Goal: Task Accomplishment & Management: Complete application form

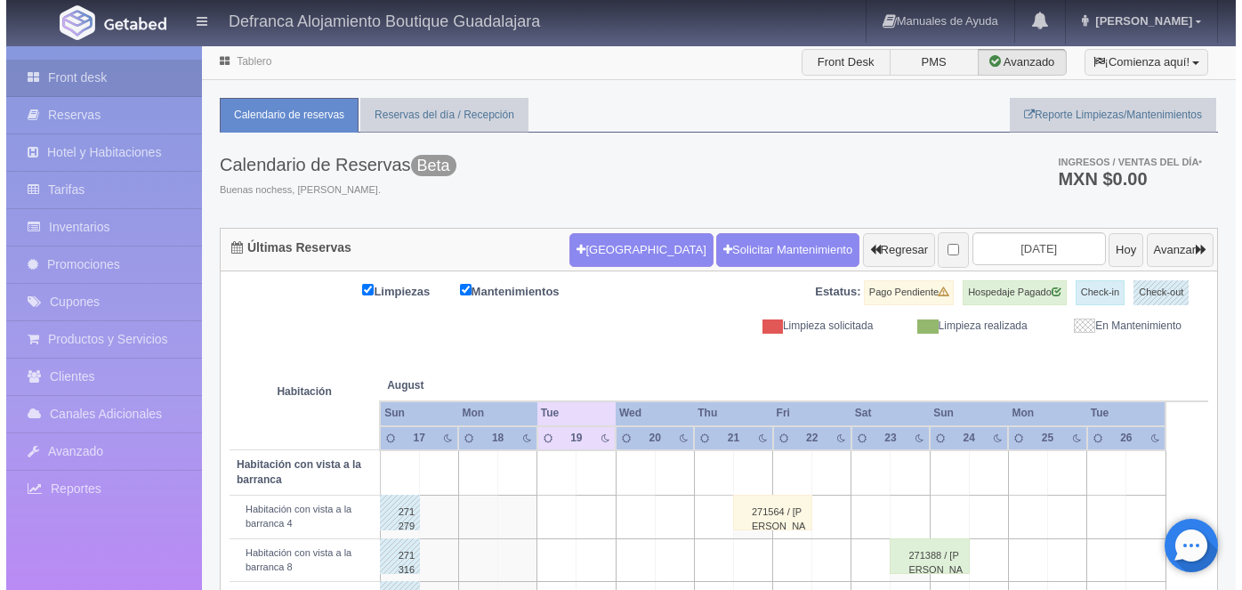
scroll to position [20, 0]
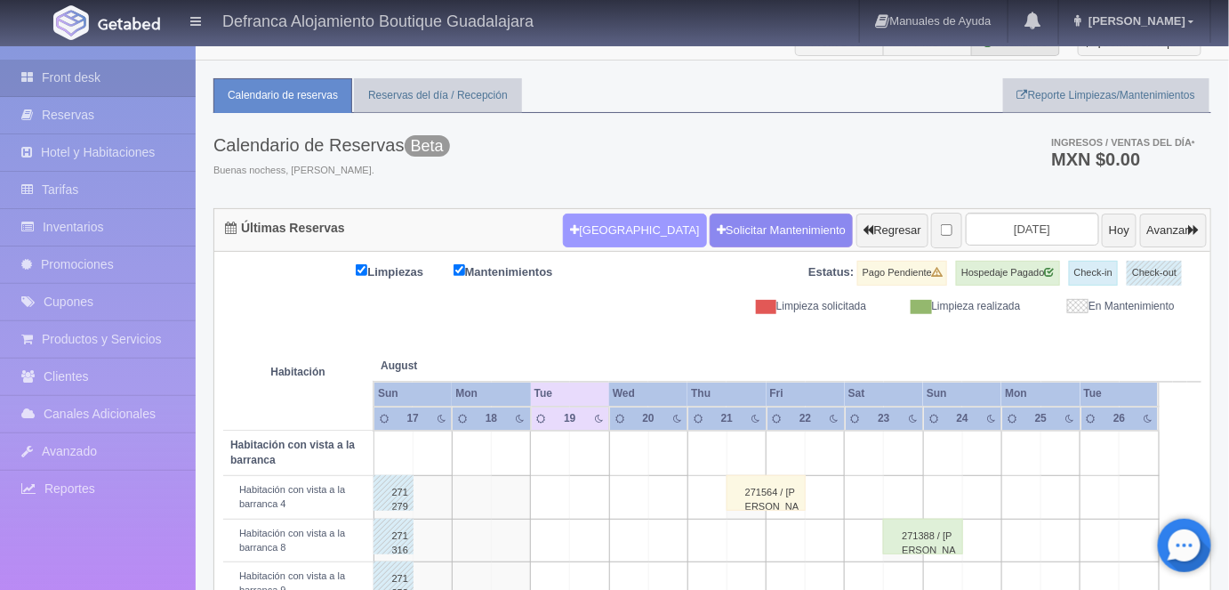
click at [592, 227] on button "[GEOGRAPHIC_DATA]" at bounding box center [634, 230] width 143 height 34
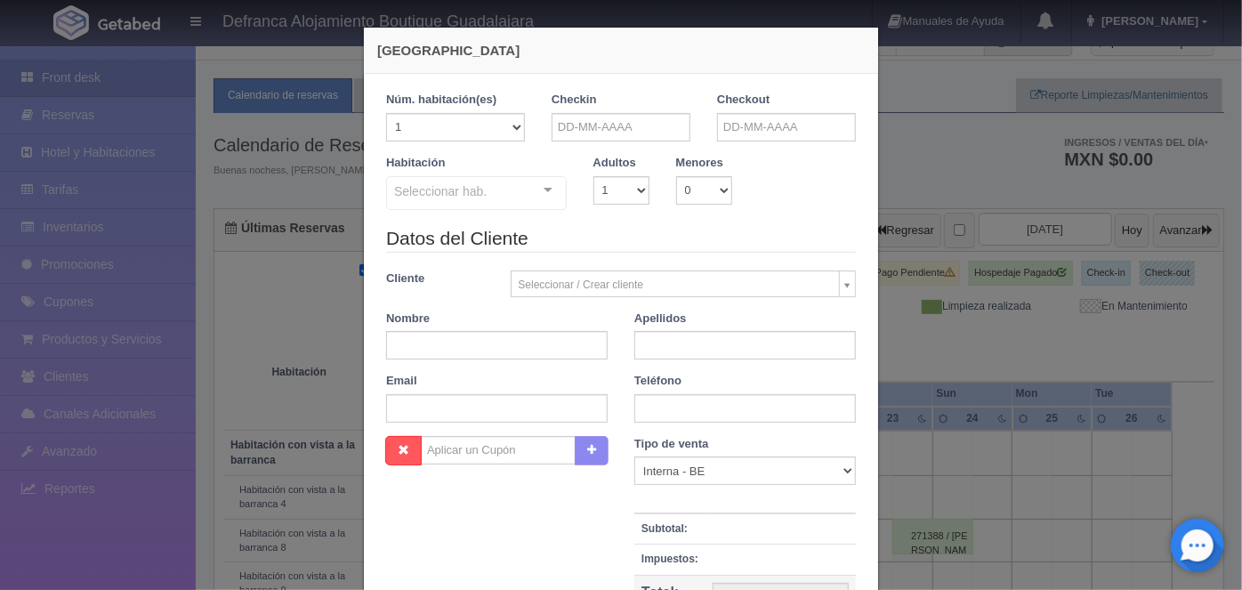
checkbox input "false"
click at [635, 192] on select "1 2 3 4 5 6 7 8 9 10" at bounding box center [621, 190] width 56 height 28
select select "2"
click at [593, 176] on select "1 2 3 4 5 6 7 8 9 10" at bounding box center [621, 190] width 56 height 28
checkbox input "false"
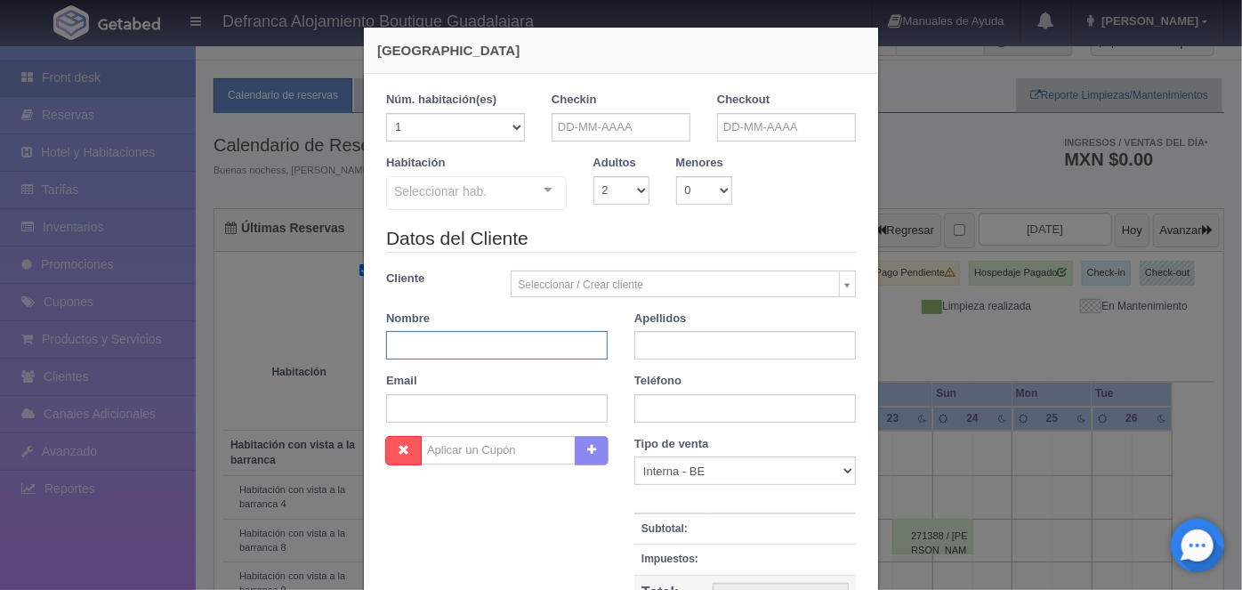
click at [388, 347] on input "text" at bounding box center [496, 345] width 221 height 28
type input "E"
type input "[PERSON_NAME]"
click at [652, 342] on input "text" at bounding box center [744, 345] width 221 height 28
type input "[PERSON_NAME]"
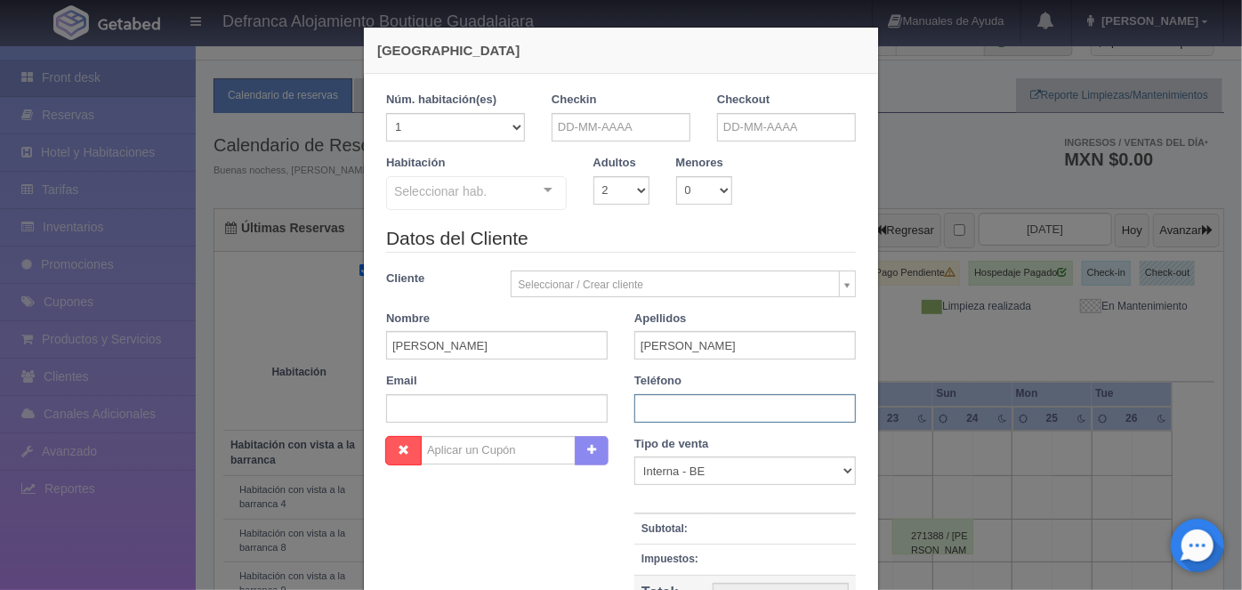
click at [650, 408] on input "text" at bounding box center [744, 408] width 221 height 28
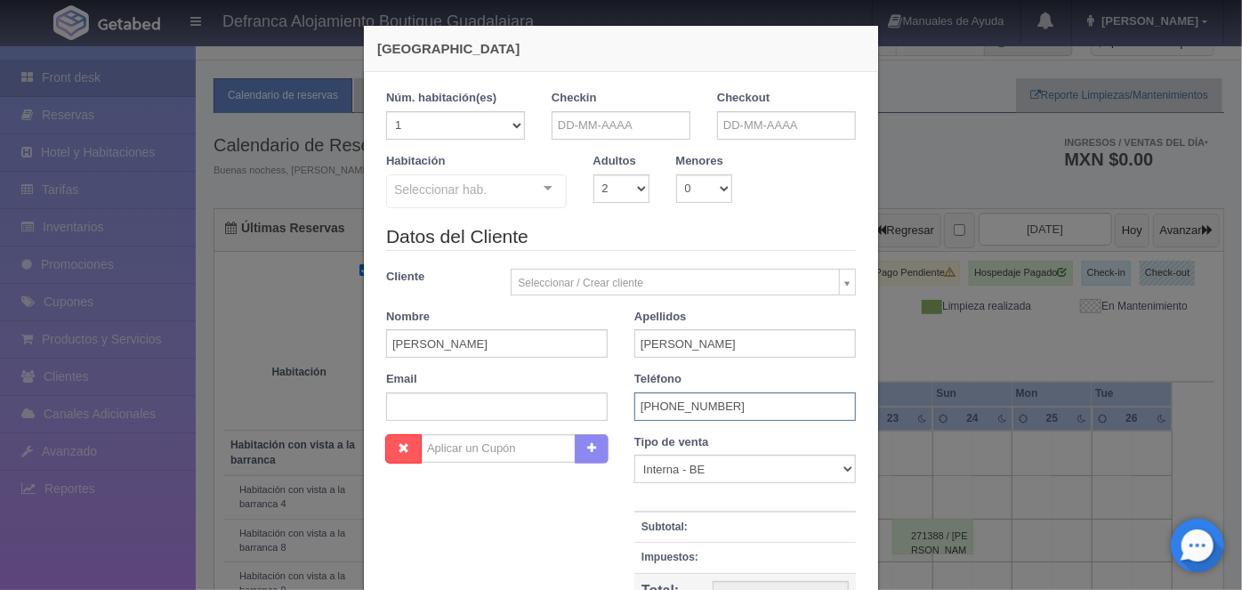
scroll to position [0, 0]
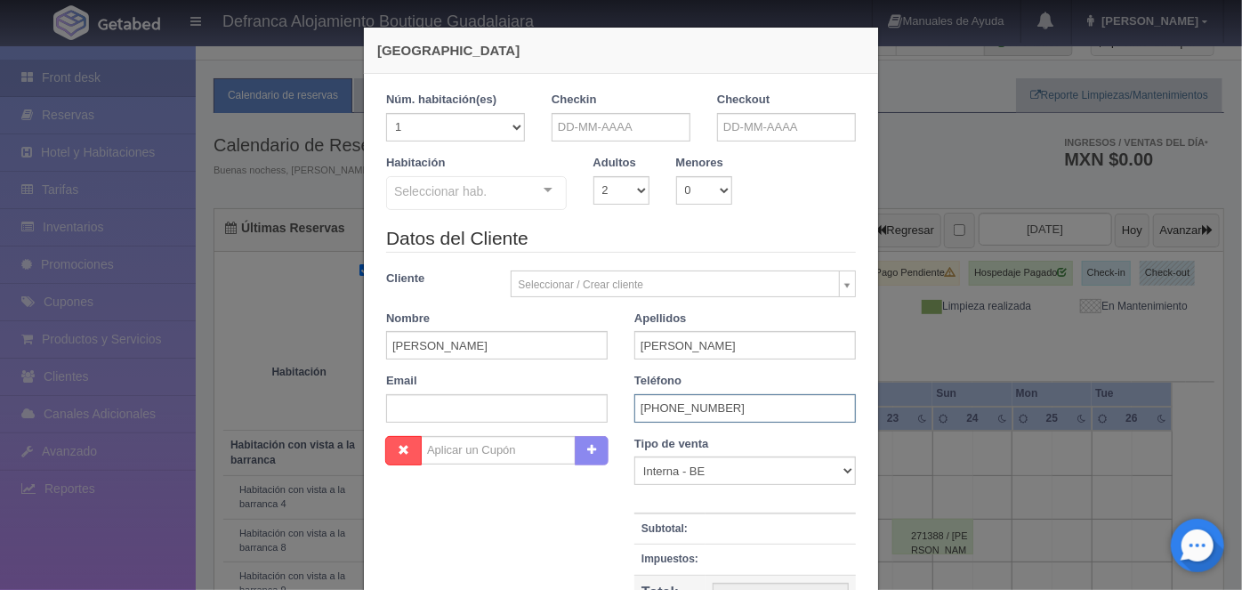
type input "[PHONE_NUMBER]"
click at [538, 189] on div at bounding box center [548, 190] width 36 height 27
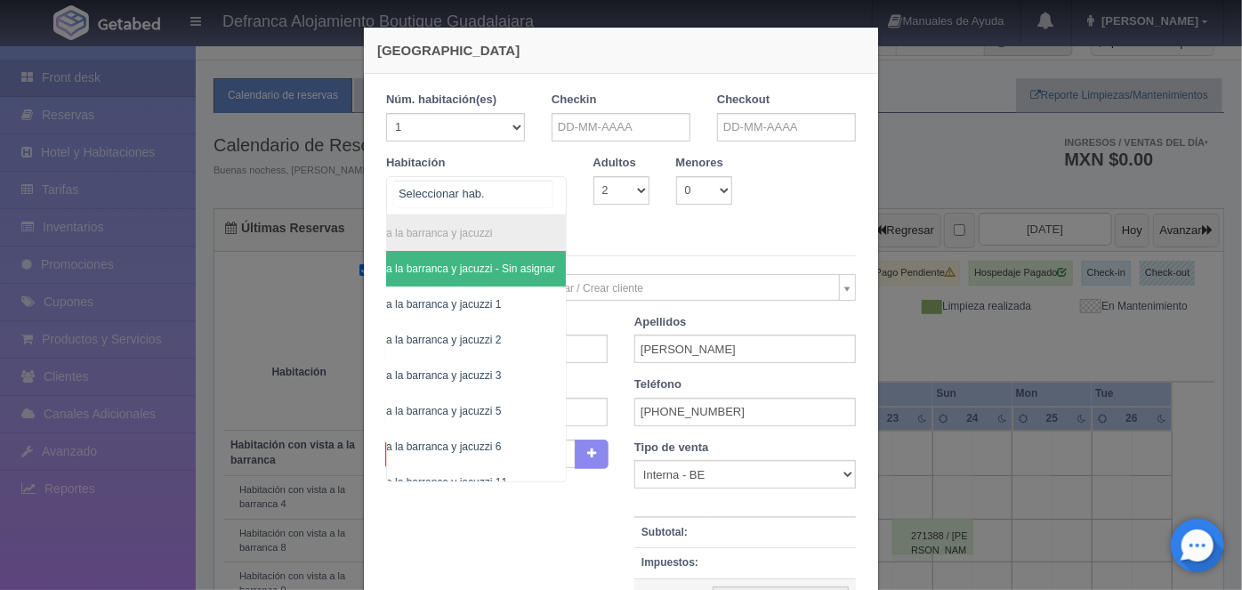
scroll to position [0, 101]
click at [463, 442] on span "Habitación vista a la barranca y jacuzzi 6" at bounding box center [404, 446] width 193 height 12
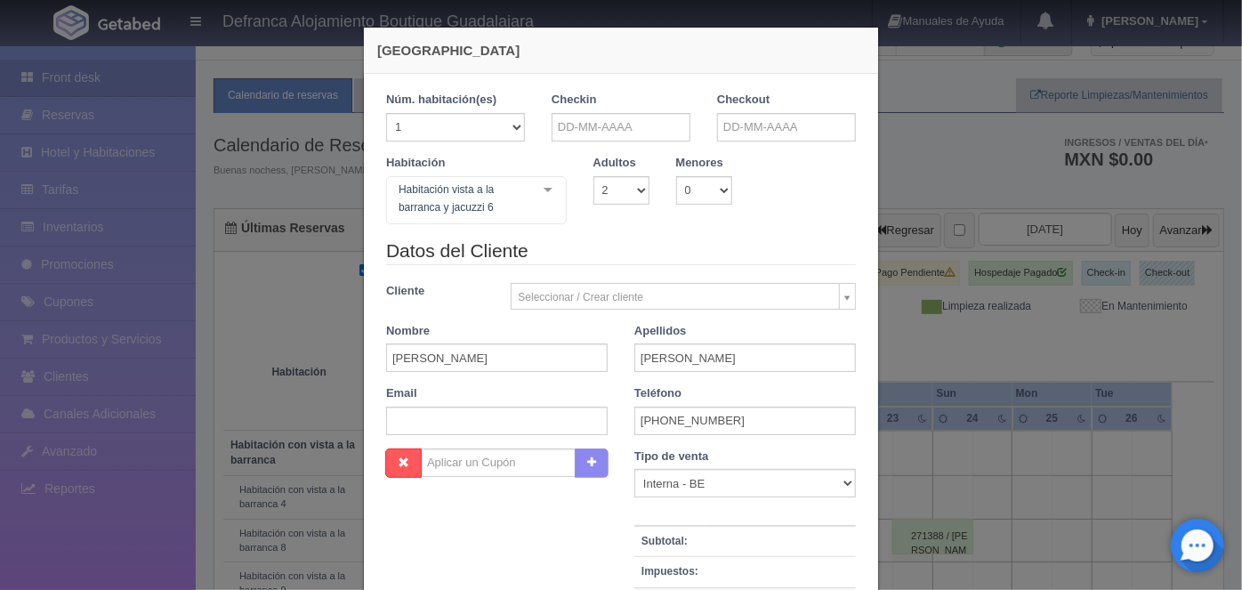
checkbox input "false"
click at [552, 124] on input "text" at bounding box center [621, 127] width 139 height 28
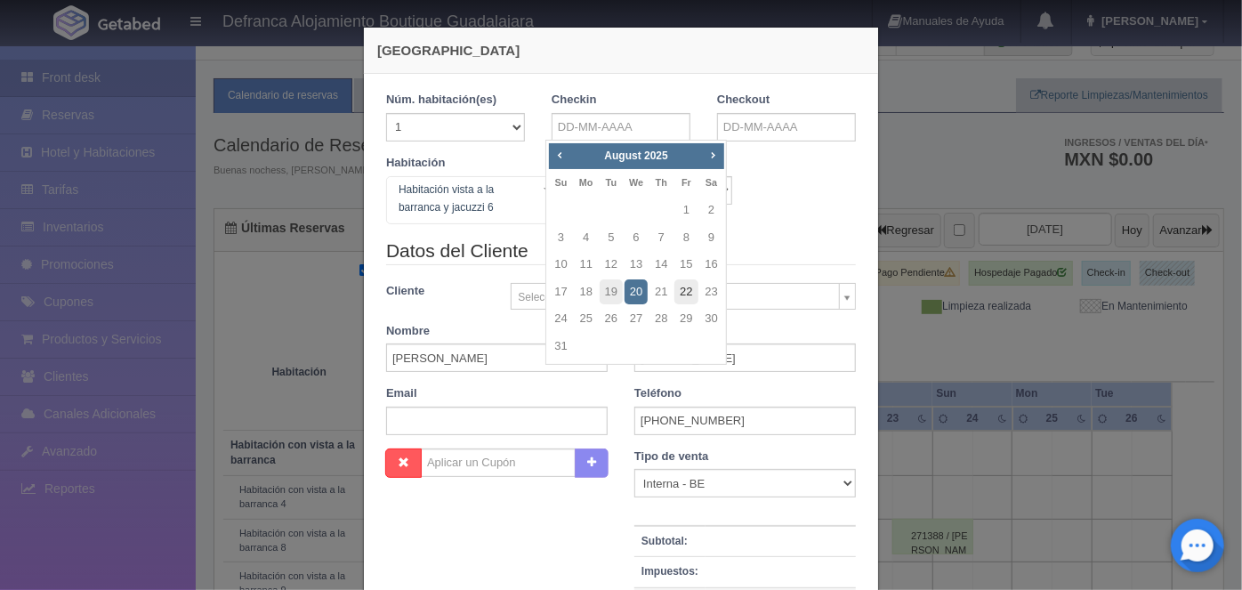
click at [685, 292] on link "22" at bounding box center [685, 292] width 23 height 26
type input "[DATE]"
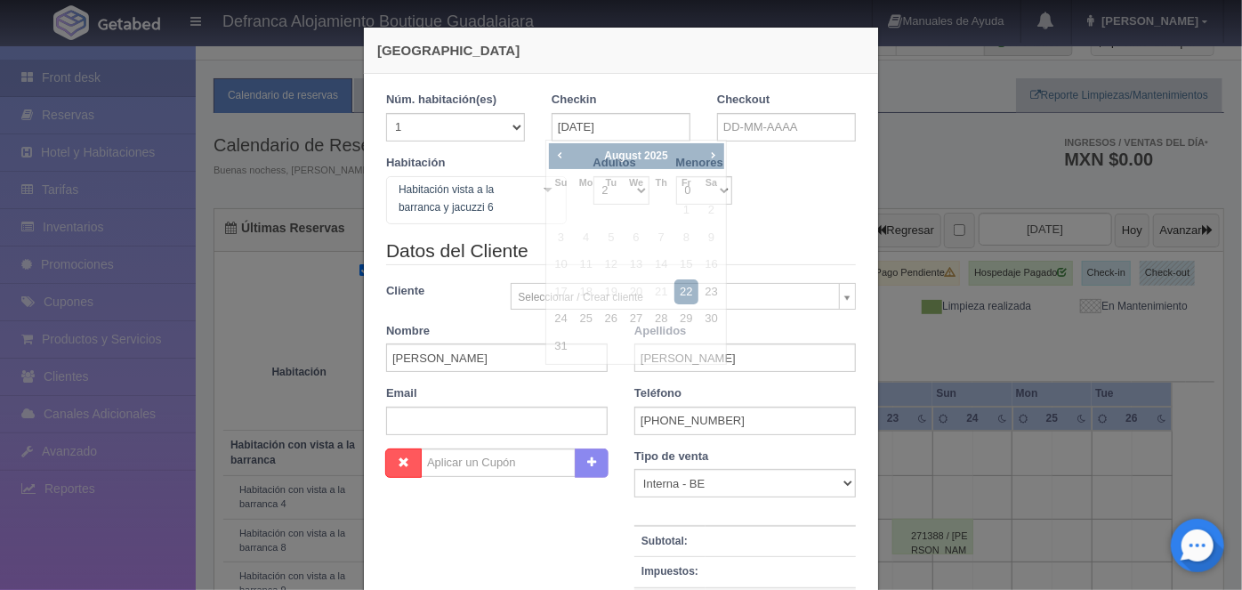
checkbox input "false"
click at [726, 127] on input "text" at bounding box center [786, 127] width 139 height 28
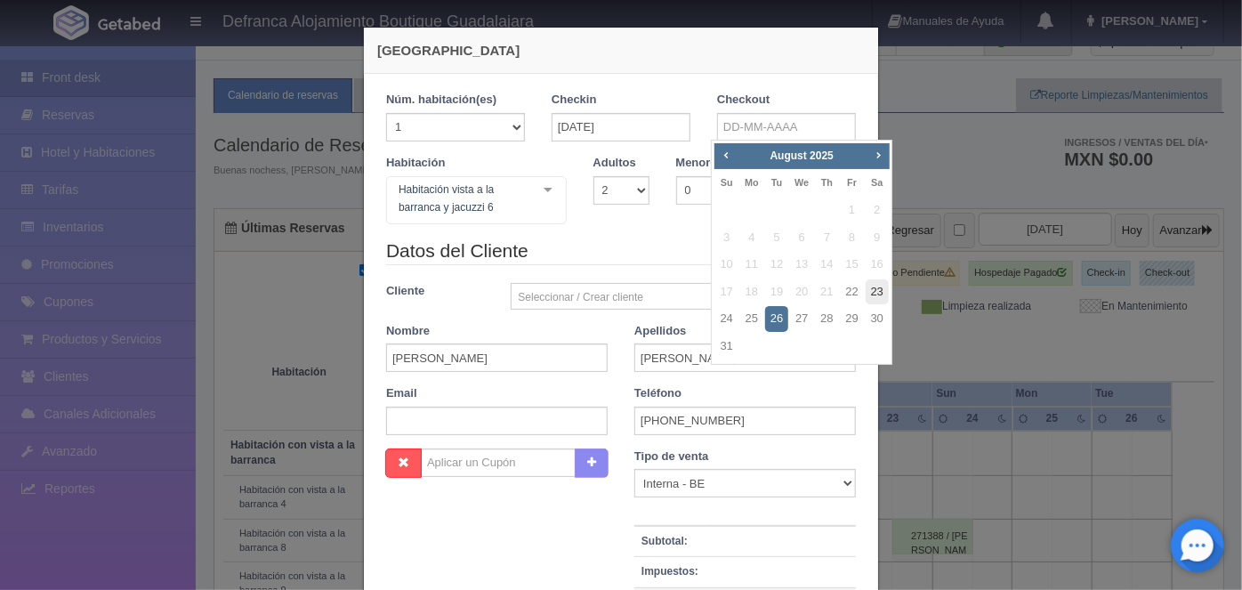
click at [877, 287] on link "23" at bounding box center [877, 292] width 23 height 26
type input "[DATE]"
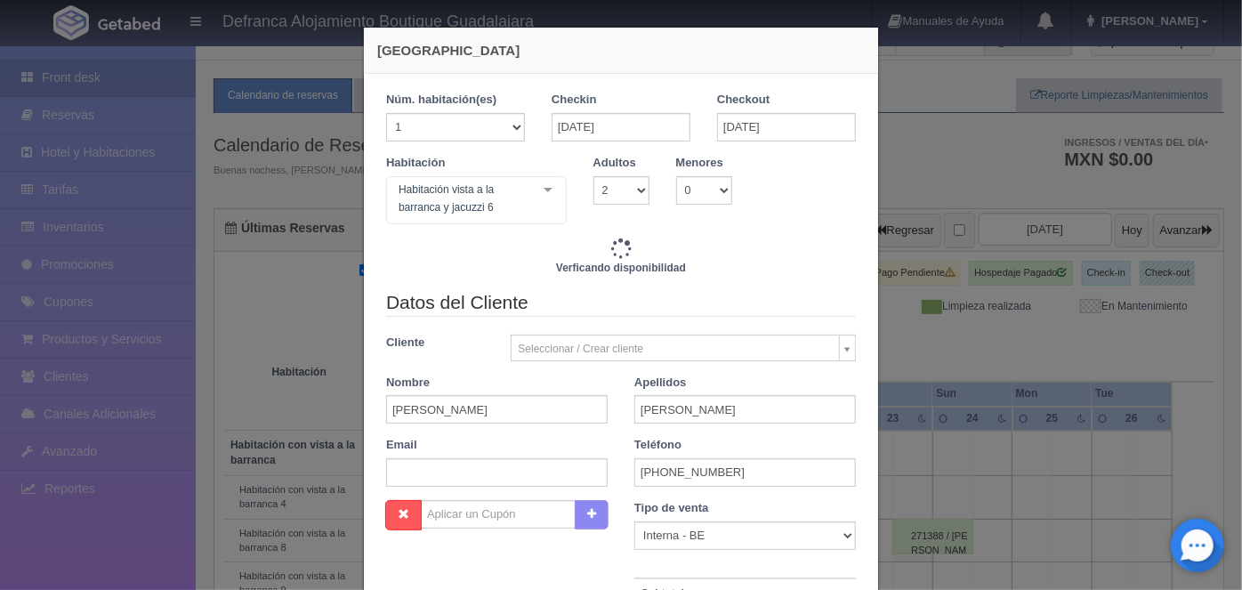
checkbox input "false"
type input "8395.00"
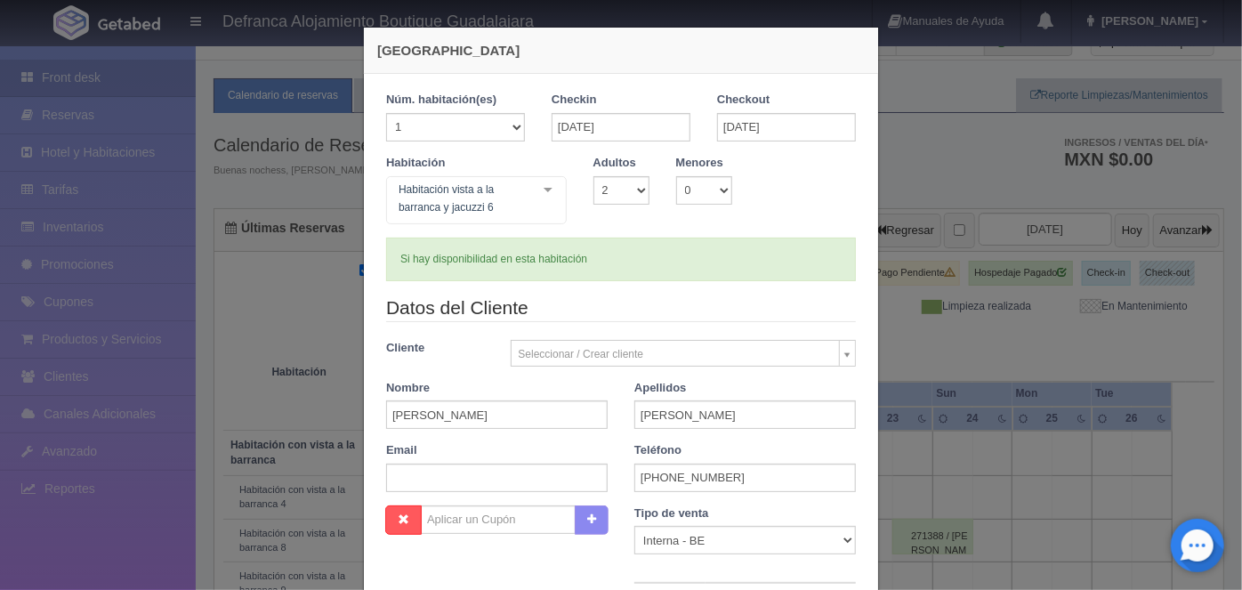
checkbox input "false"
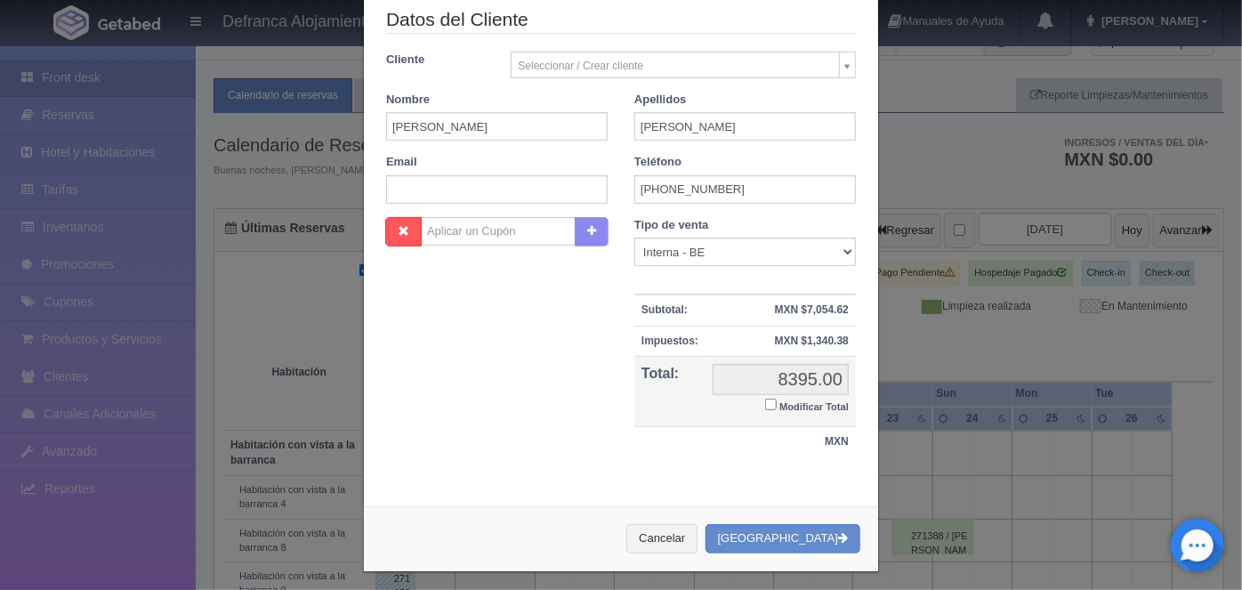
scroll to position [293, 0]
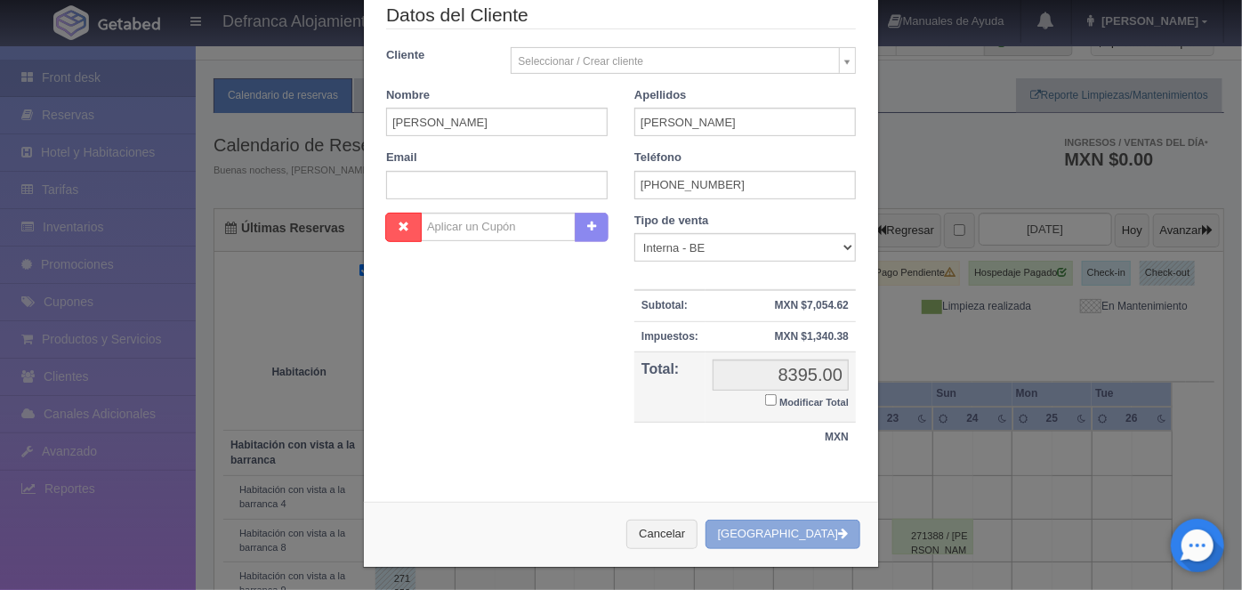
click at [793, 542] on button "[GEOGRAPHIC_DATA]" at bounding box center [782, 533] width 155 height 29
click at [792, 524] on div "Cancelar Crear Reserva" at bounding box center [621, 534] width 514 height 65
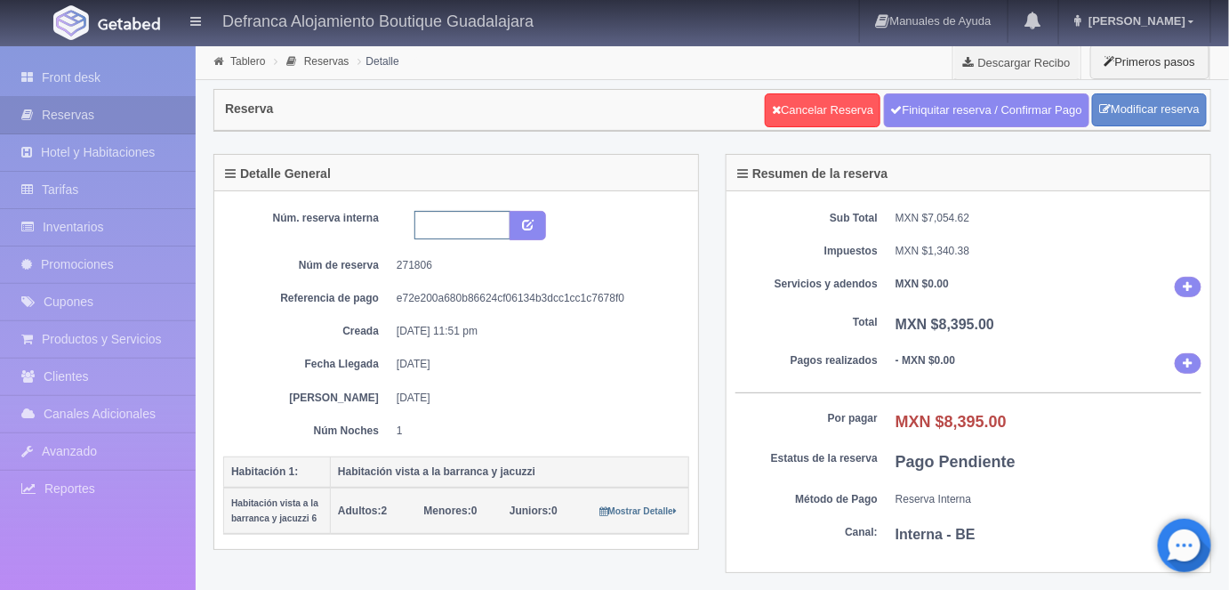
click at [433, 226] on input "text" at bounding box center [463, 225] width 96 height 28
type input "HVBJ6 220825 230825"
click at [528, 221] on icon "submit" at bounding box center [528, 224] width 12 height 12
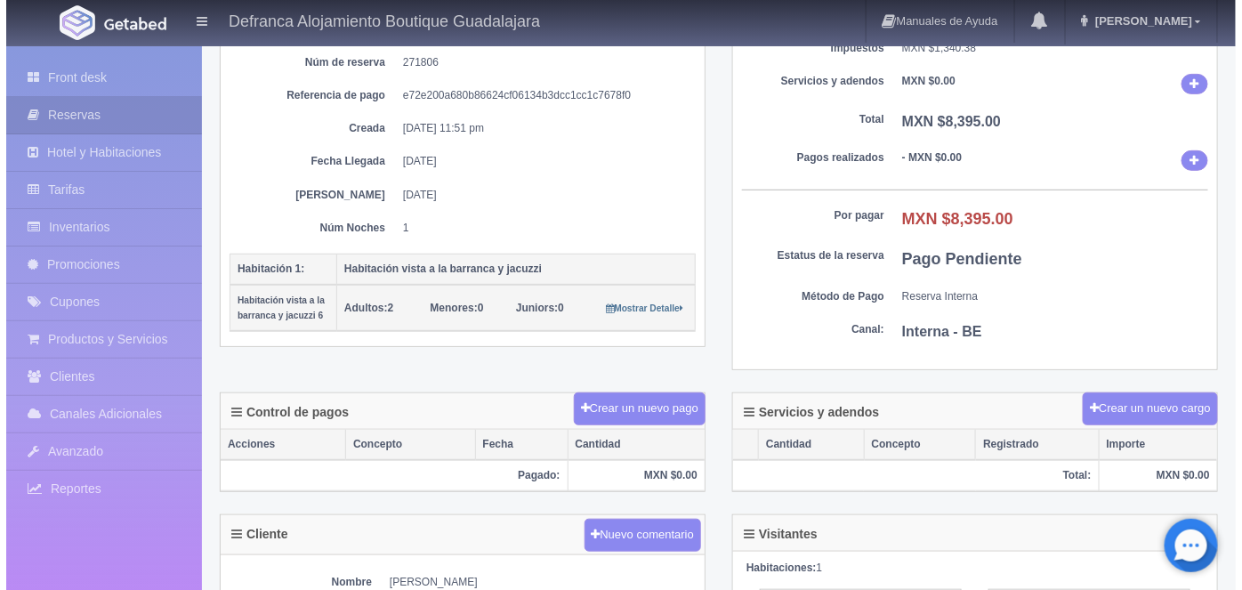
scroll to position [205, 0]
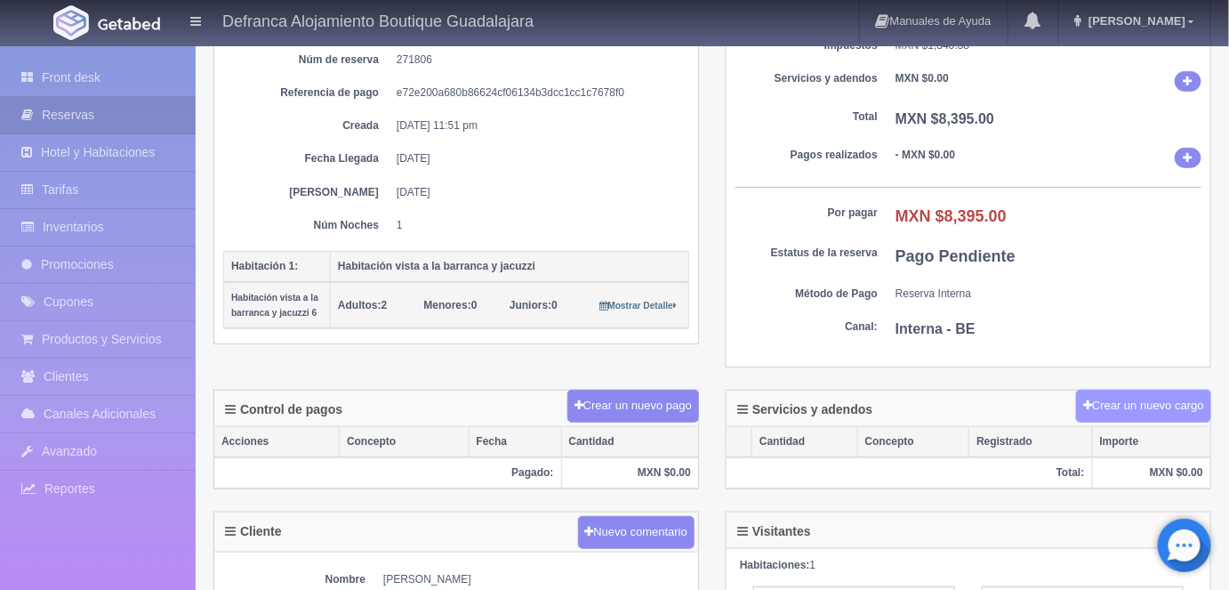
click at [1124, 400] on button "Crear un nuevo cargo" at bounding box center [1143, 406] width 135 height 33
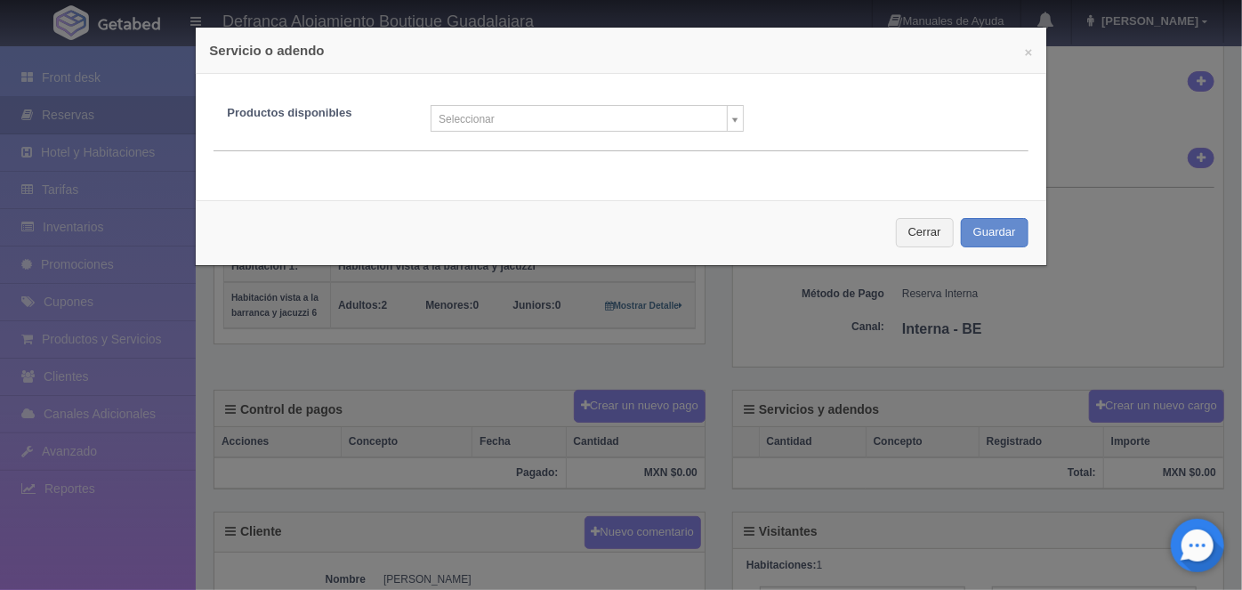
click at [728, 125] on body "Defranca Alojamiento Boutique Guadalajara Manuales de Ayuda Actualizaciones rec…" at bounding box center [621, 408] width 1242 height 1139
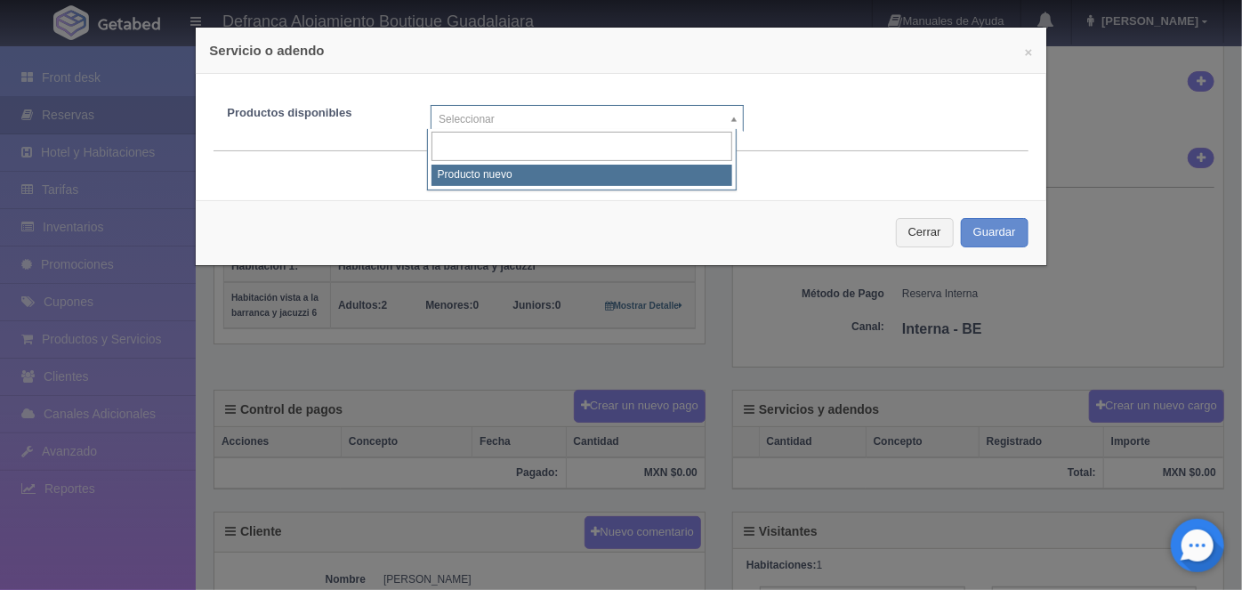
select select "0"
type input "1"
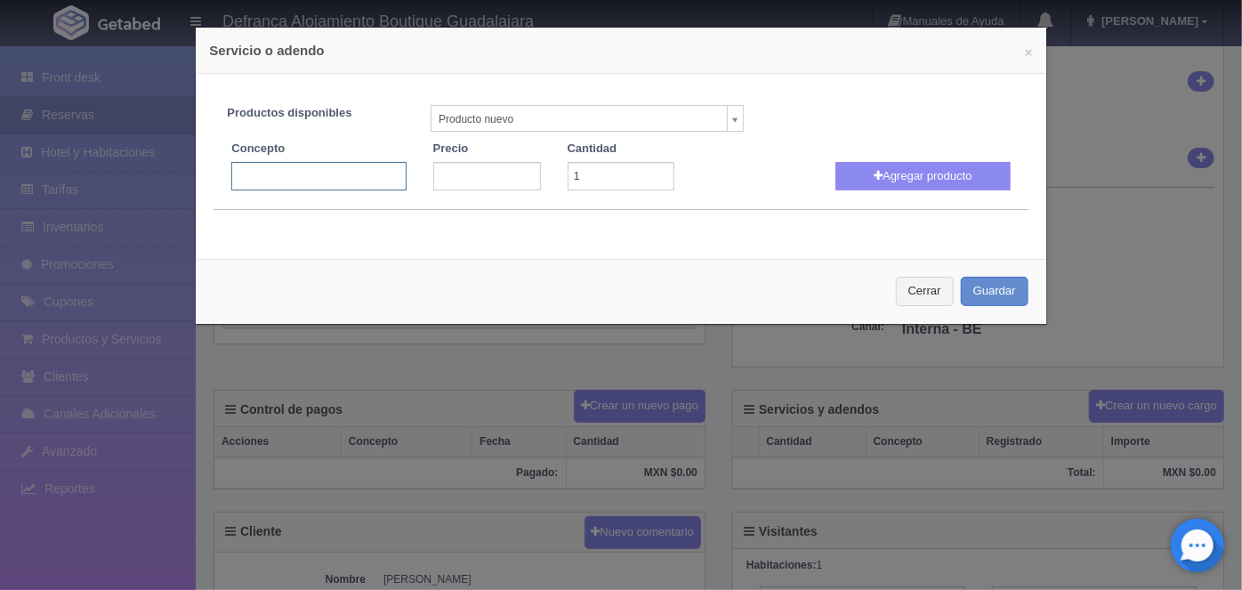
click at [255, 176] on input "text" at bounding box center [318, 176] width 174 height 28
type input "Jacuzzi Volado"
click at [451, 178] on input "number" at bounding box center [487, 176] width 108 height 28
type input "3300"
click at [906, 178] on button "Agregar producto" at bounding box center [922, 176] width 174 height 28
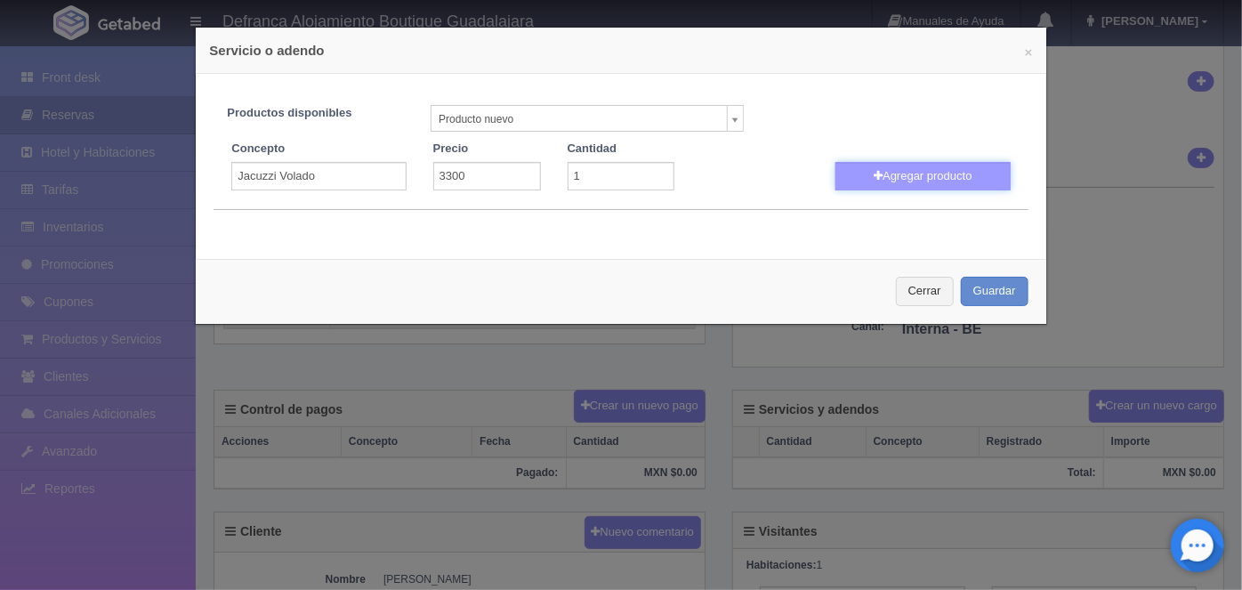
select select
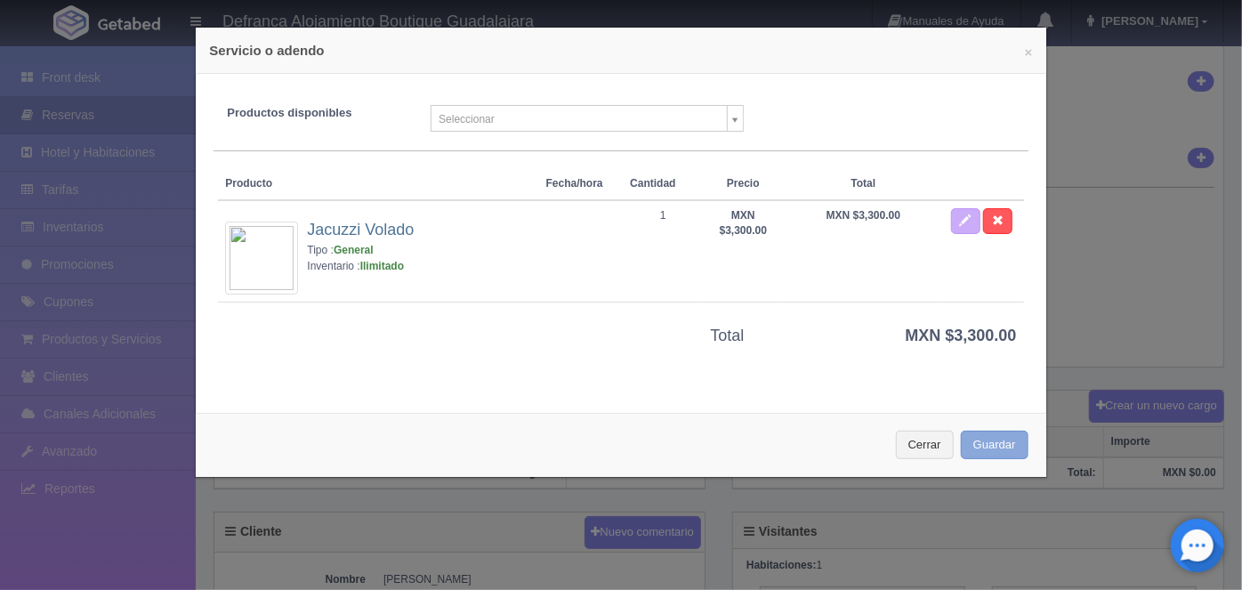
click at [979, 443] on button "Guardar" at bounding box center [995, 445] width 68 height 29
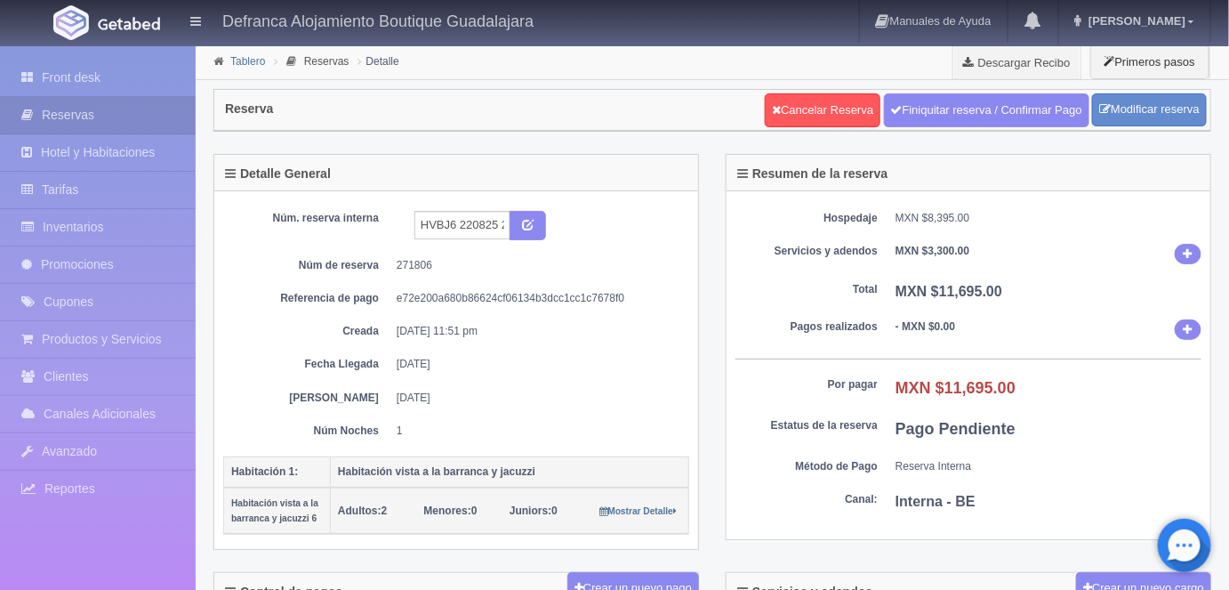
click at [248, 61] on link "Tablero" at bounding box center [247, 61] width 35 height 12
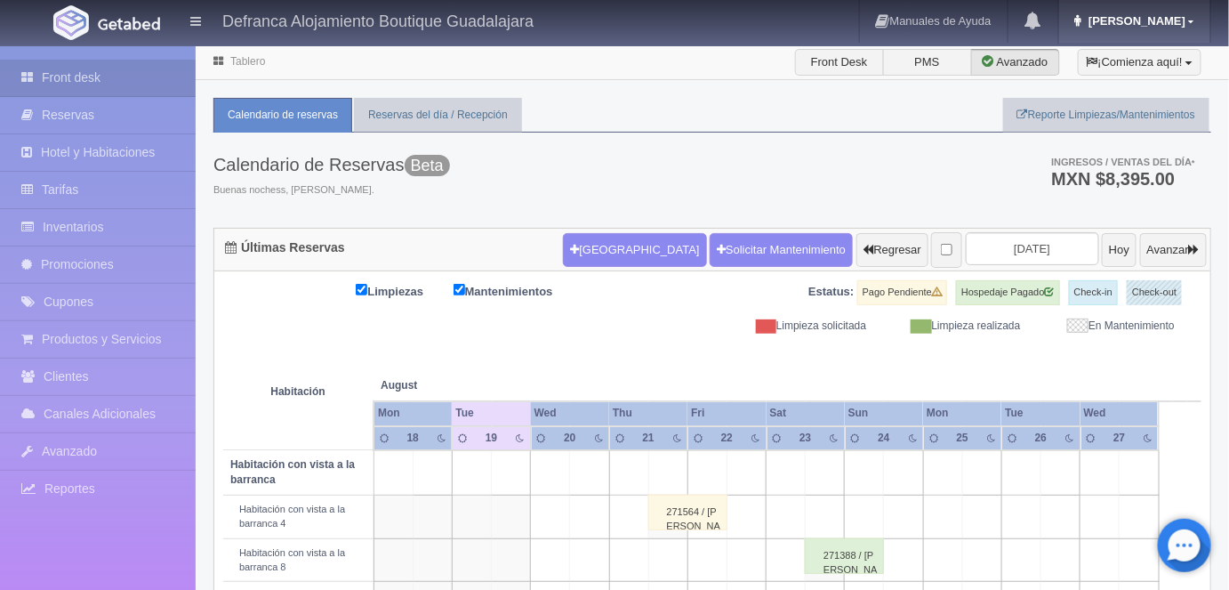
click at [1164, 28] on link "[PERSON_NAME]" at bounding box center [1134, 21] width 151 height 43
click at [1114, 83] on link "Salir / Log Out" at bounding box center [1139, 84] width 141 height 22
